Goal: Task Accomplishment & Management: Complete application form

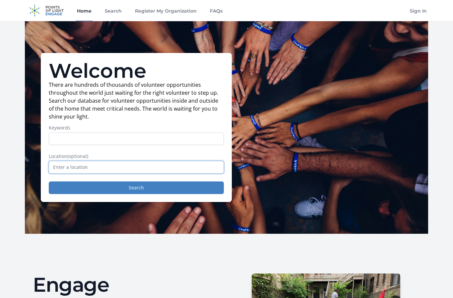
click at [61, 170] on input "text" at bounding box center [136, 167] width 175 height 13
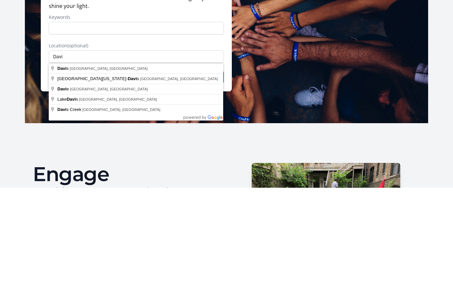
type input "Davis, CA, USA"
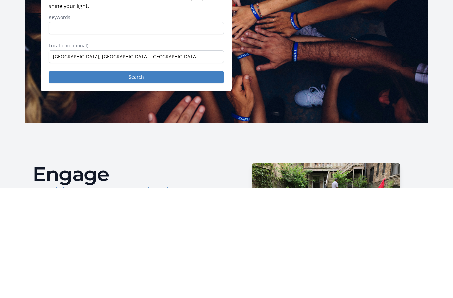
scroll to position [111, 0]
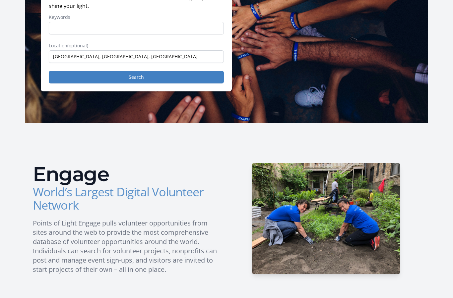
click at [67, 72] on button "Search" at bounding box center [136, 77] width 175 height 13
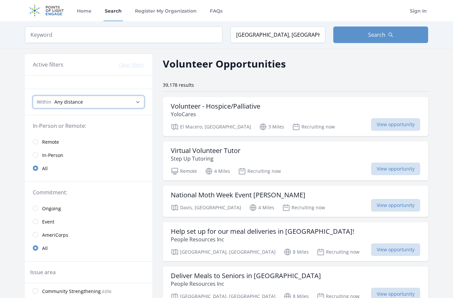
click at [45, 96] on select "Any distance , 5 Miles , 20 Miles , 50 Miles , 100 Miles" at bounding box center [88, 102] width 111 height 13
click at [50, 101] on select "Any distance , 5 Miles , 20 Miles , 50 Miles , 100 Miles" at bounding box center [88, 102] width 111 height 13
select select "8046"
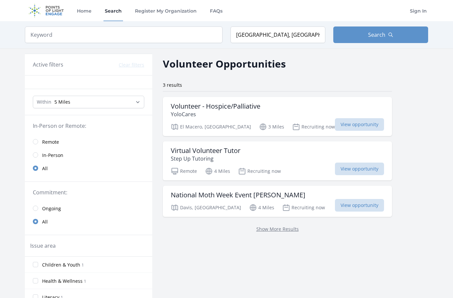
click at [257, 196] on h3 "National Moth Week Event Davis" at bounding box center [238, 195] width 135 height 8
click at [335, 206] on span "View opportunity" at bounding box center [359, 205] width 49 height 13
click at [261, 148] on div "Virtual Volunteer Tutor Step Up Tutoring" at bounding box center [277, 155] width 213 height 16
click at [270, 156] on div "Virtual Volunteer Tutor Step Up Tutoring" at bounding box center [277, 155] width 213 height 16
click at [335, 169] on span "View opportunity" at bounding box center [359, 169] width 49 height 13
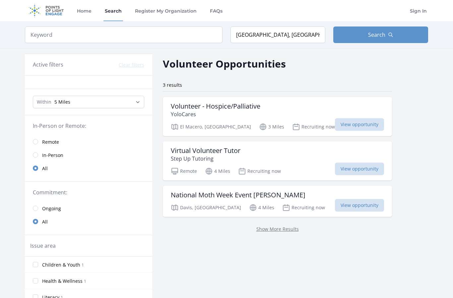
click at [335, 169] on span "View opportunity" at bounding box center [359, 169] width 49 height 13
click at [335, 168] on span "View opportunity" at bounding box center [359, 169] width 49 height 13
click at [276, 156] on div "Virtual Volunteer Tutor Step Up Tutoring" at bounding box center [277, 155] width 213 height 16
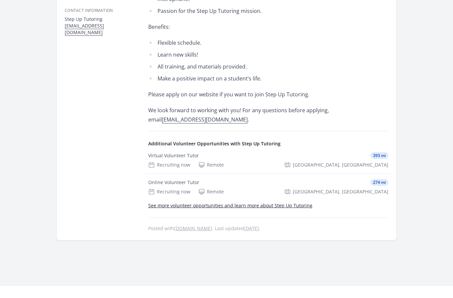
scroll to position [335, 0]
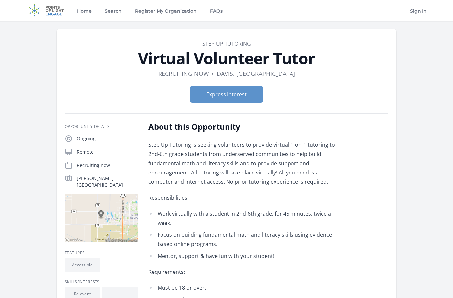
click at [251, 93] on button "Express Interest" at bounding box center [226, 94] width 73 height 17
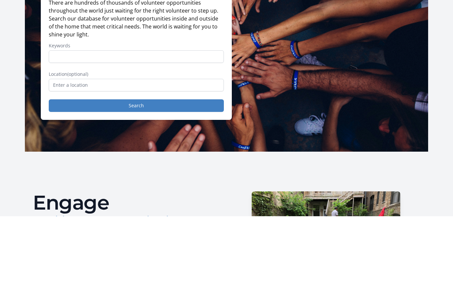
scroll to position [82, 0]
